Goal: Task Accomplishment & Management: Manage account settings

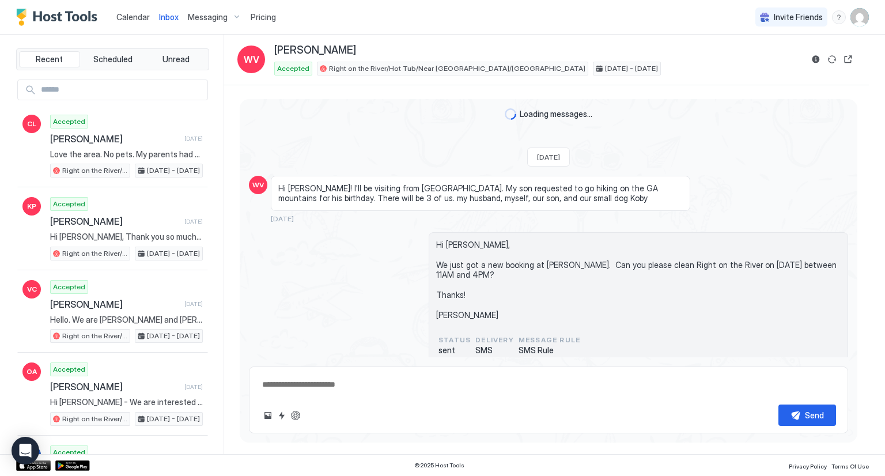
scroll to position [795, 0]
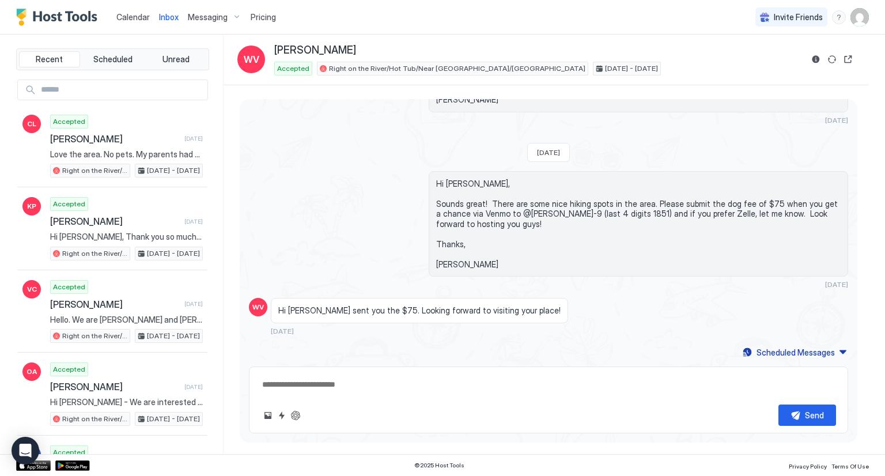
type textarea "*"
click at [127, 13] on span "Calendar" at bounding box center [132, 17] width 33 height 10
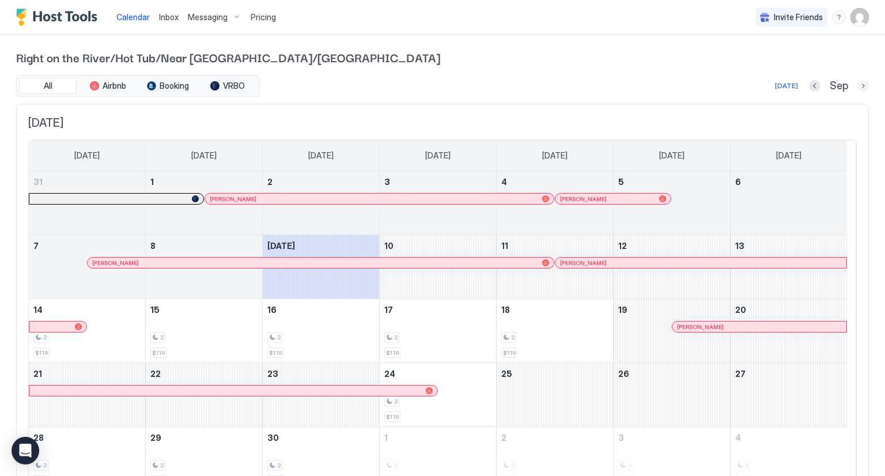
click at [857, 86] on button "Next month" at bounding box center [863, 86] width 12 height 12
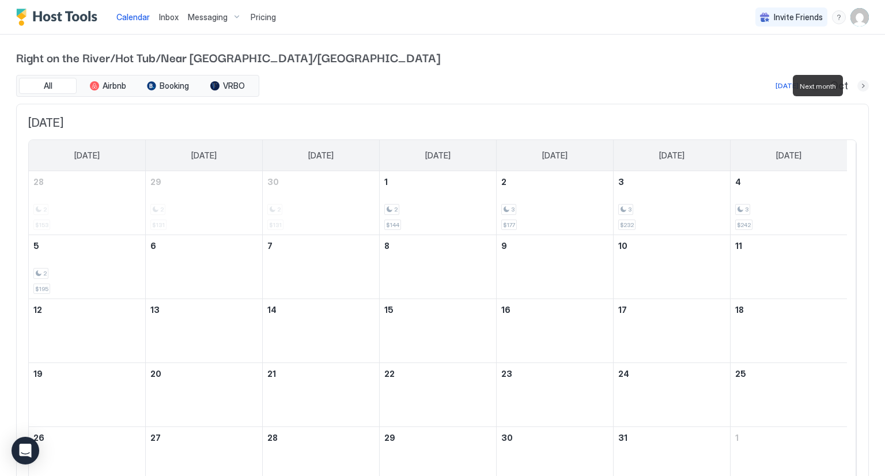
click at [857, 86] on button "Next month" at bounding box center [863, 86] width 12 height 12
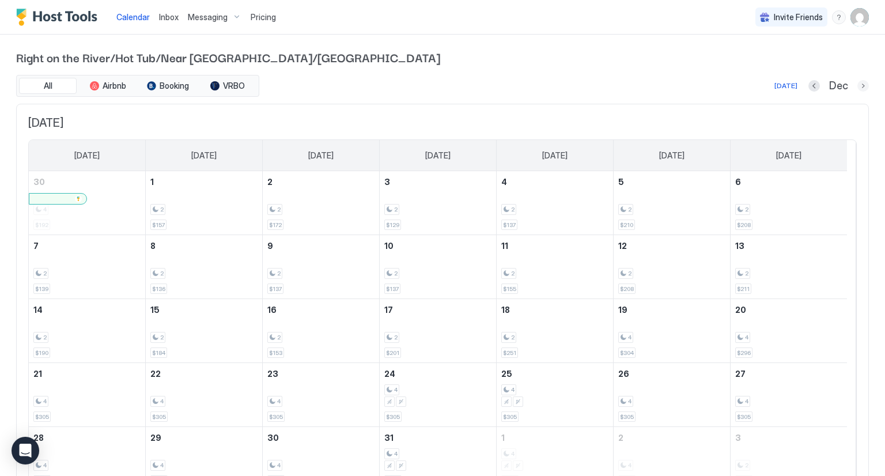
click at [857, 84] on button "Next month" at bounding box center [863, 86] width 12 height 12
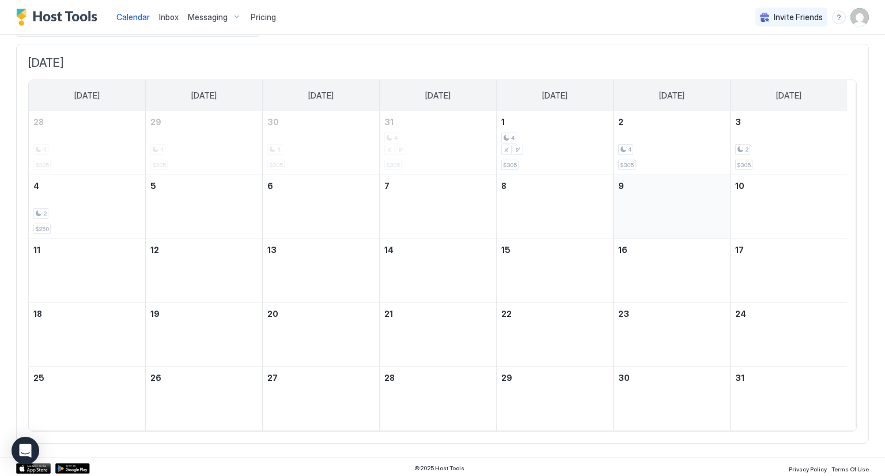
scroll to position [60, 0]
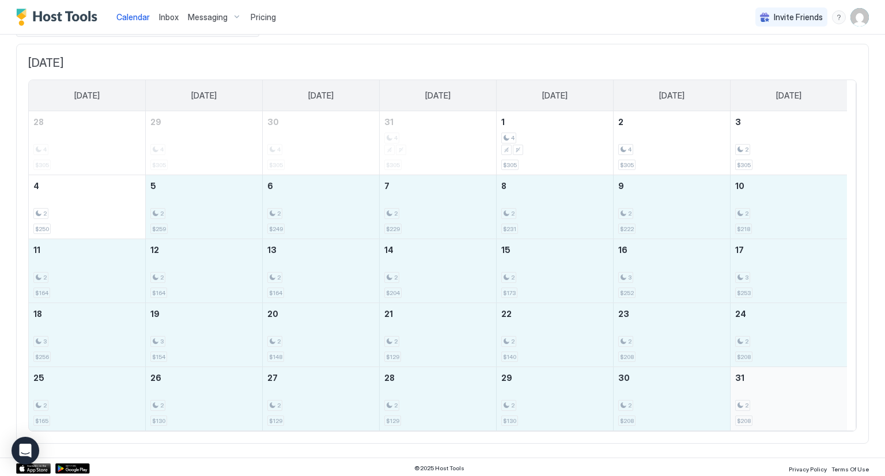
drag, startPoint x: 182, startPoint y: 191, endPoint x: 764, endPoint y: 394, distance: 616.0
click at [764, 394] on tbody "28 4 $305 29 4 $305 30 4 $305 31 4 $305 1 4 $305 2 4 $305 3 2 $305 4 2 $250 5 2…" at bounding box center [438, 270] width 818 height 319
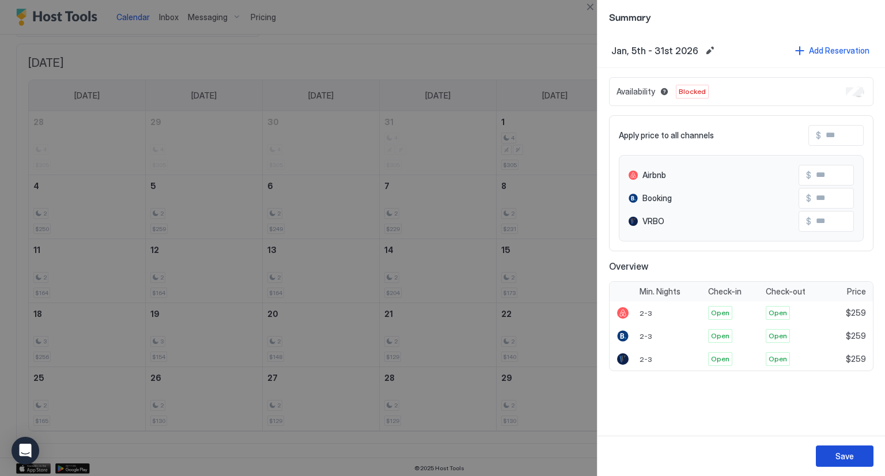
click at [828, 448] on button "Save" at bounding box center [845, 455] width 58 height 21
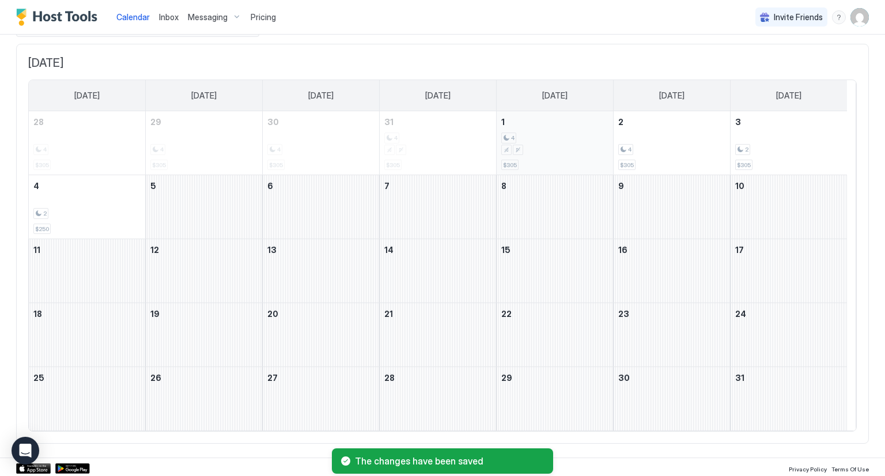
scroll to position [2, 0]
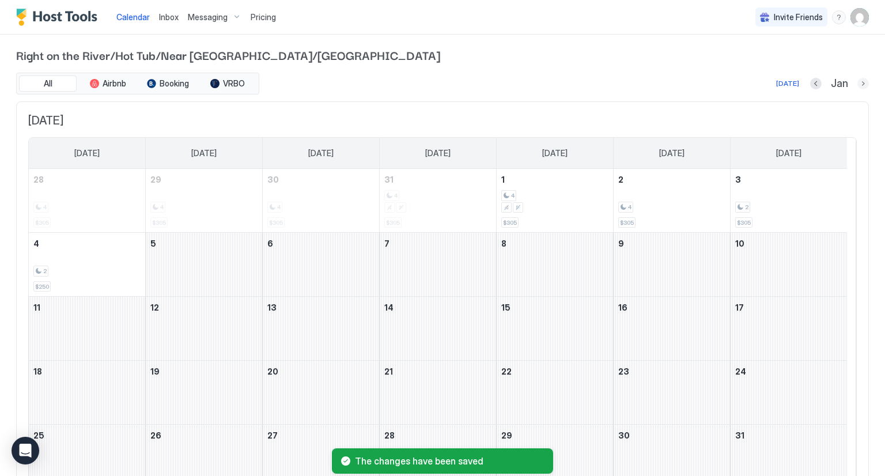
click at [857, 81] on button "Next month" at bounding box center [863, 84] width 12 height 12
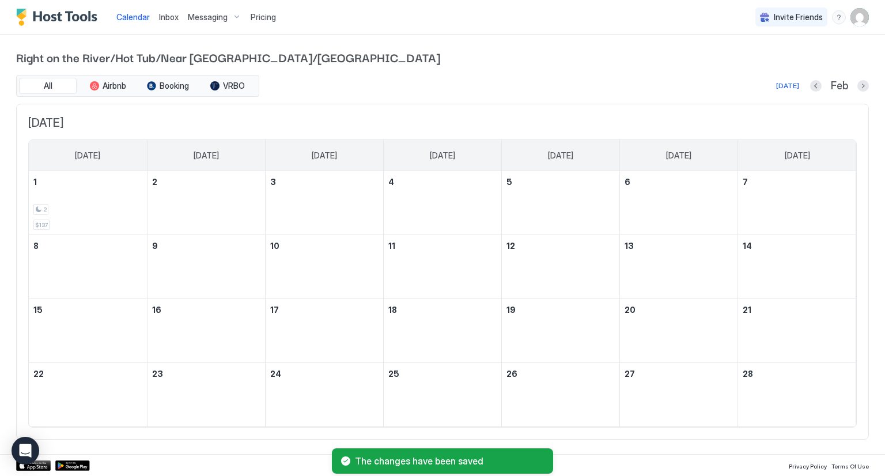
scroll to position [0, 0]
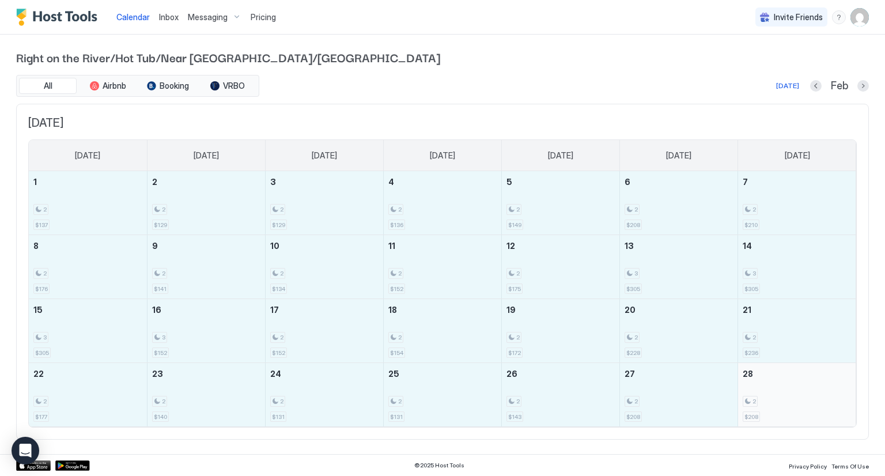
drag, startPoint x: 114, startPoint y: 200, endPoint x: 807, endPoint y: 382, distance: 716.9
click at [807, 382] on tbody "1 2 $137 2 2 $129 3 2 $129 4 2 $136 5 2 $149 6 2 $208 7 2 $210 8 2 $176 9 2 $14…" at bounding box center [442, 298] width 827 height 255
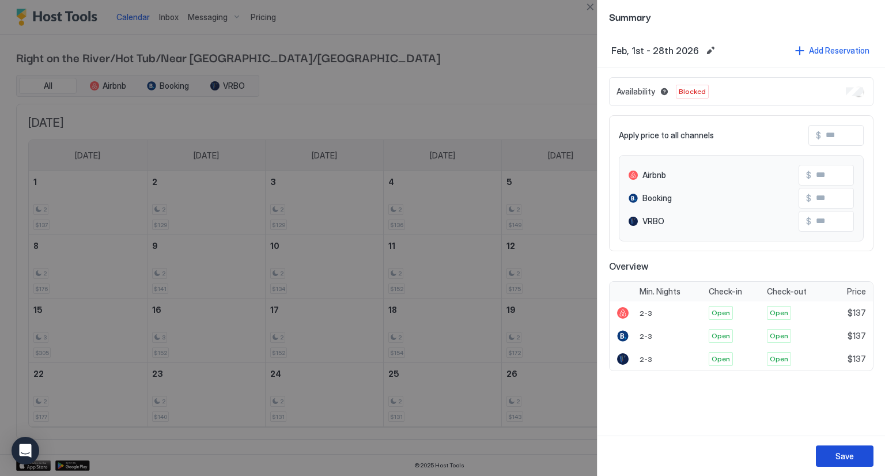
click at [855, 462] on button "Save" at bounding box center [845, 455] width 58 height 21
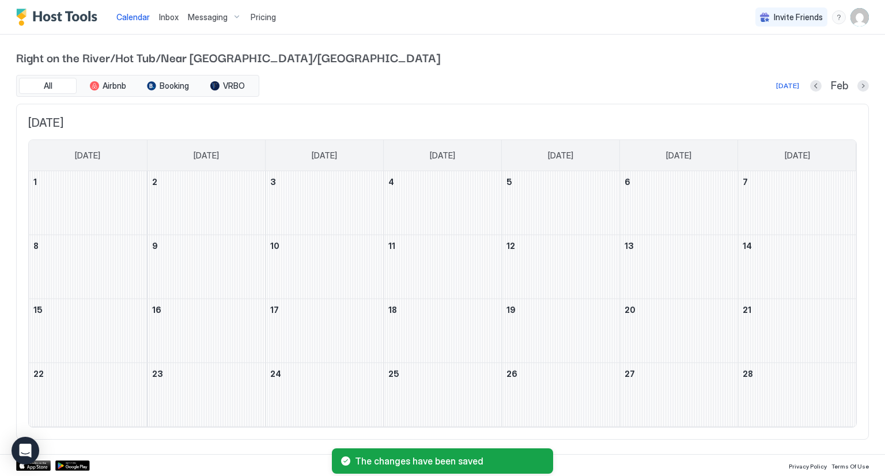
click at [627, 65] on span "Right on the River/Hot Tub/Near [GEOGRAPHIC_DATA]/[GEOGRAPHIC_DATA]" at bounding box center [442, 56] width 852 height 17
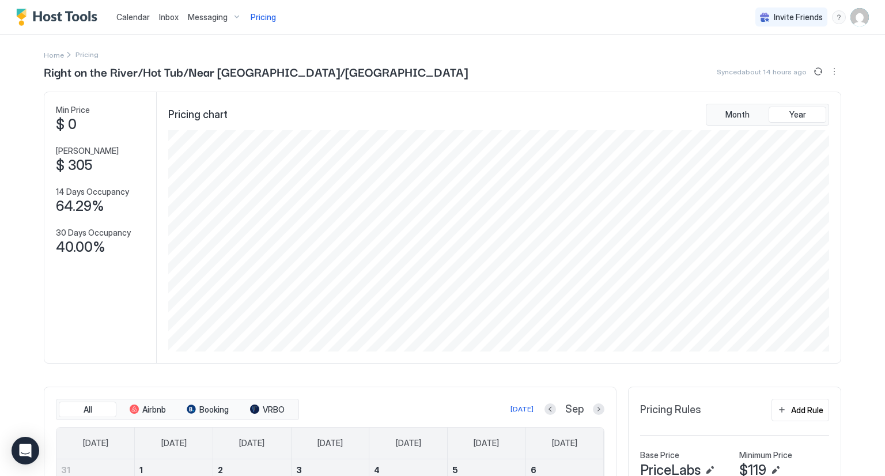
scroll to position [221, 664]
